Goal: Transaction & Acquisition: Obtain resource

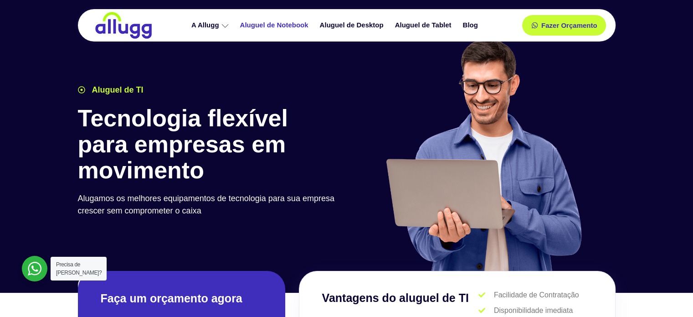
click at [285, 24] on link "Aluguel de Notebook" at bounding box center [276, 25] width 80 height 16
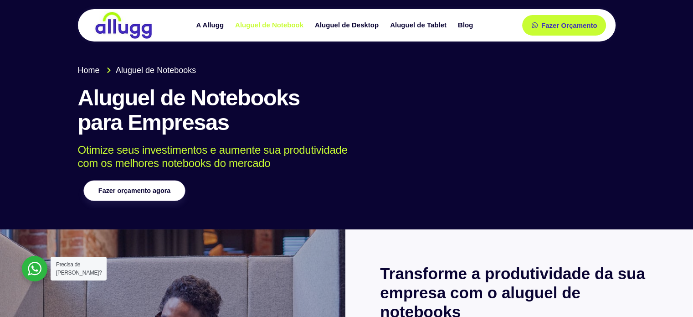
click at [144, 195] on link "Fazer orçamento agora" at bounding box center [134, 190] width 102 height 21
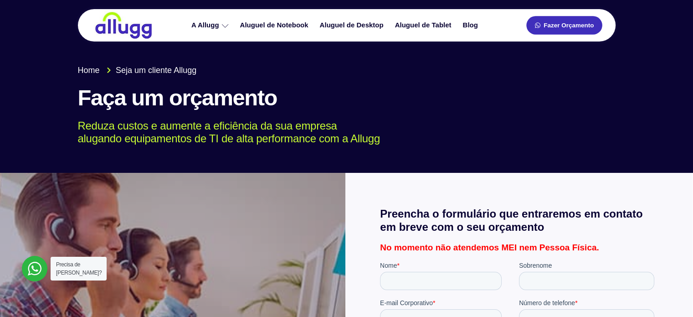
click at [573, 29] on link "Fazer Orçamento" at bounding box center [564, 25] width 76 height 19
